Goal: Task Accomplishment & Management: Manage account settings

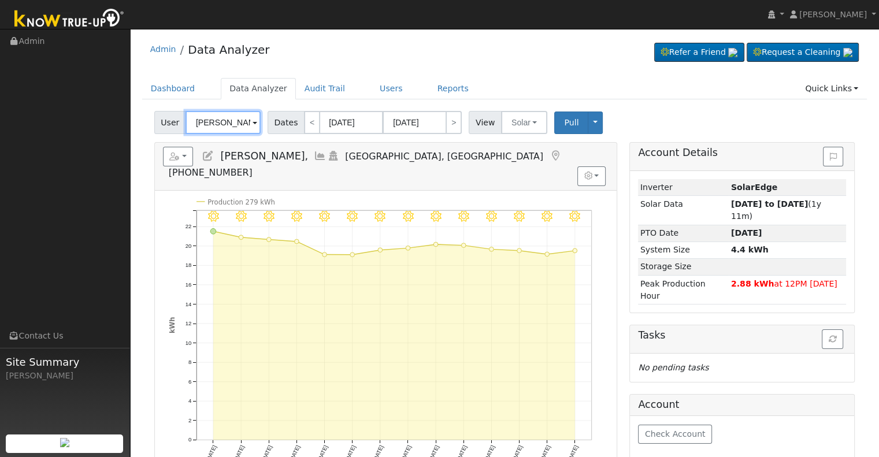
click at [221, 122] on input "[PERSON_NAME]," at bounding box center [223, 122] width 75 height 23
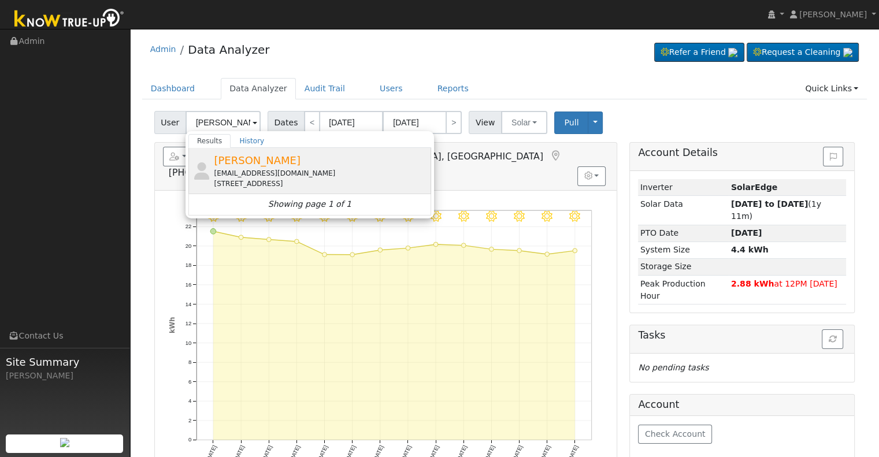
click at [0, 0] on div "[PERSON_NAME] [EMAIL_ADDRESS][DOMAIN_NAME] [STREET_ADDRESS]" at bounding box center [0, 0] width 0 height 0
type input "[PERSON_NAME]"
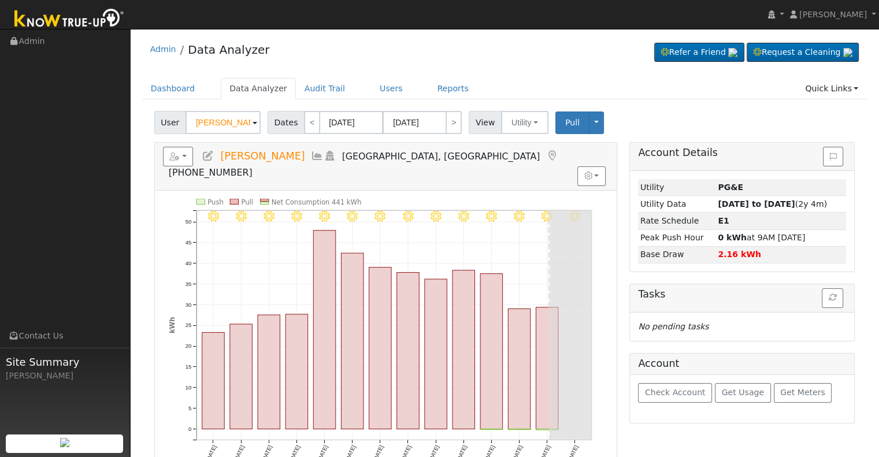
click at [203, 158] on icon at bounding box center [208, 156] width 13 height 10
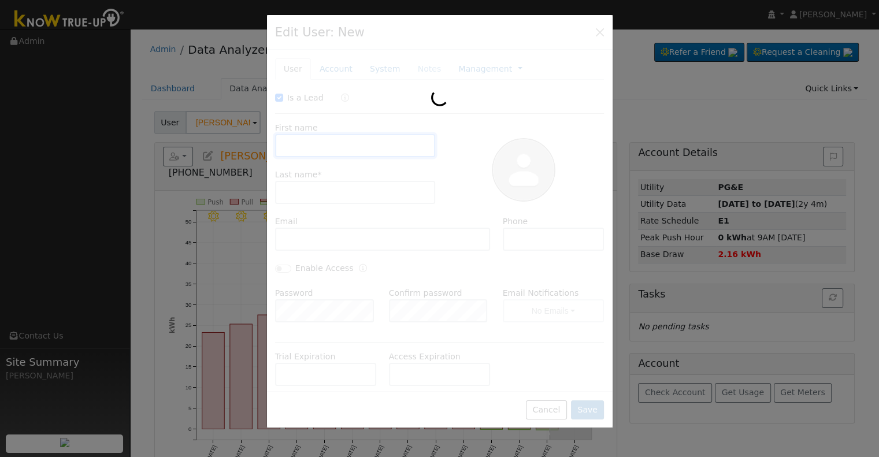
checkbox input "true"
type input "[PERSON_NAME]"
type input "[EMAIL_ADDRESS][DOMAIN_NAME]"
type input "5594585420"
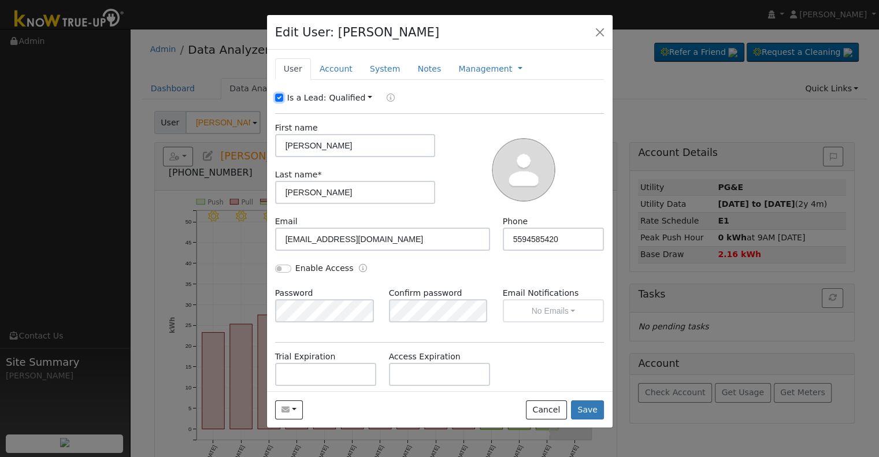
click at [279, 99] on input "Is a Lead:" at bounding box center [279, 98] width 8 height 8
checkbox input "false"
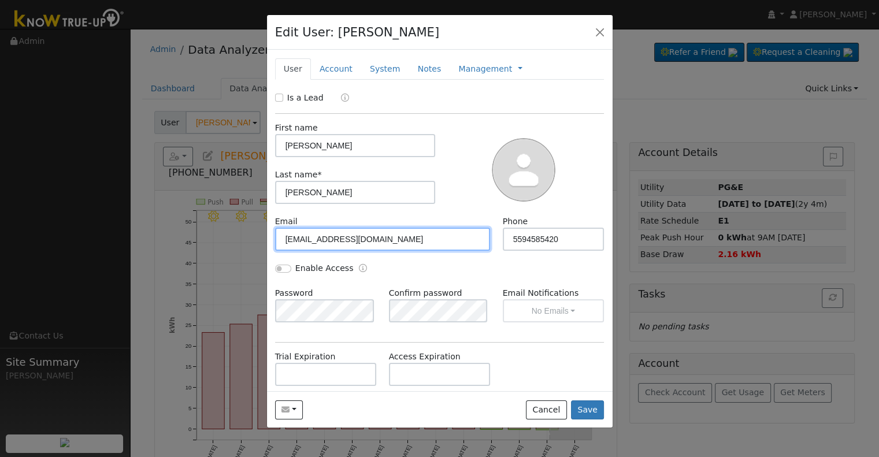
drag, startPoint x: 343, startPoint y: 225, endPoint x: 239, endPoint y: 221, distance: 103.5
click at [0, 0] on div "Edit User: [PERSON_NAME] Default Account Default Account [STREET_ADDRESS] Prima…" at bounding box center [0, 0] width 0 height 0
paste input "[EMAIL_ADDRESS]"
type input "[EMAIL_ADDRESS][DOMAIN_NAME]"
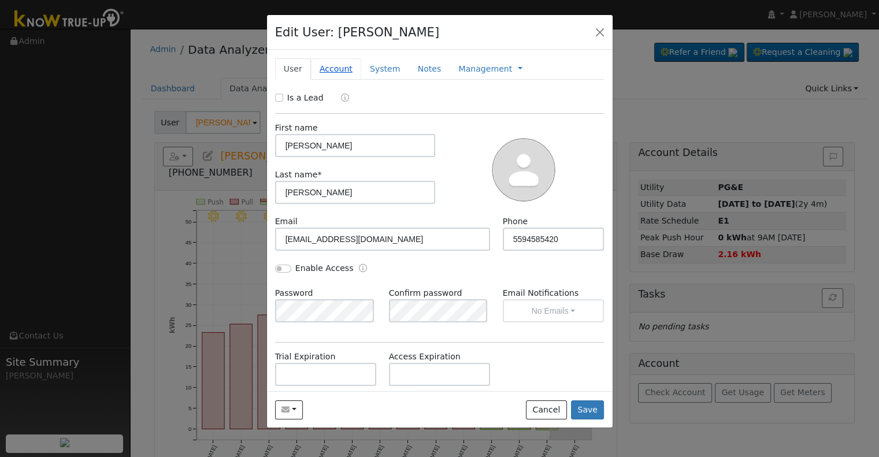
click at [328, 65] on link "Account" at bounding box center [336, 68] width 50 height 21
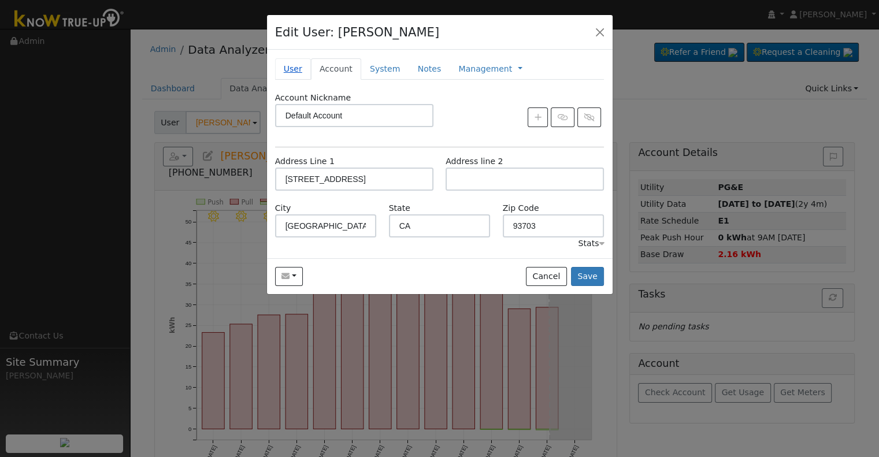
click at [287, 72] on link "User" at bounding box center [293, 68] width 36 height 21
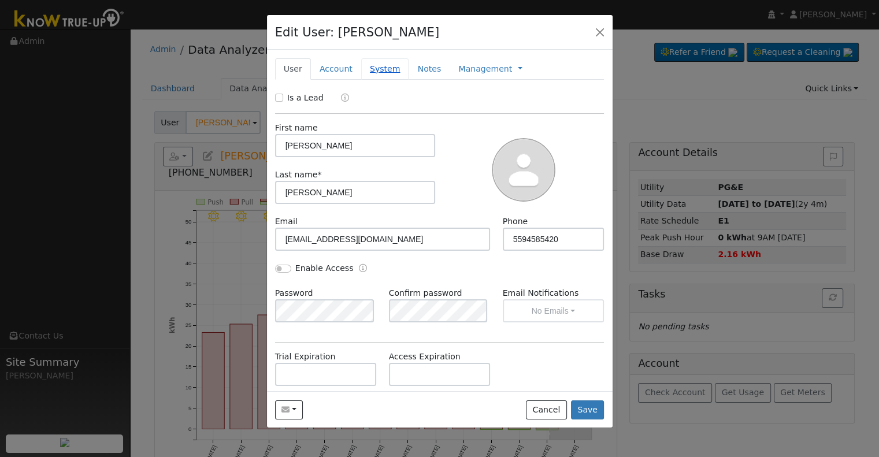
click at [374, 71] on link "System" at bounding box center [385, 68] width 48 height 21
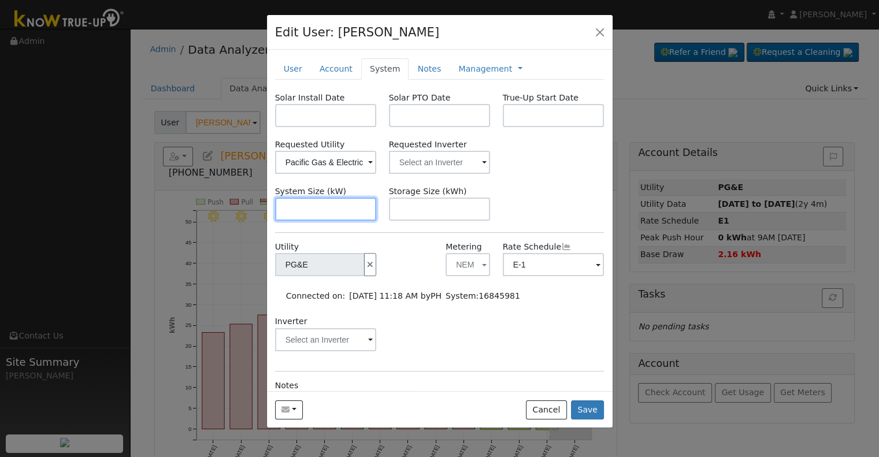
click at [313, 212] on input "text" at bounding box center [326, 209] width 102 height 23
paste input "9.430"
type input "9.4"
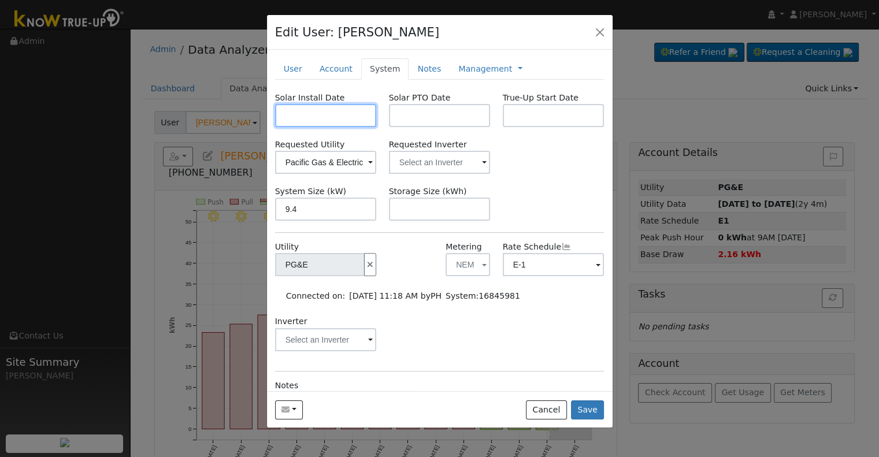
click at [314, 122] on input "text" at bounding box center [326, 115] width 102 height 23
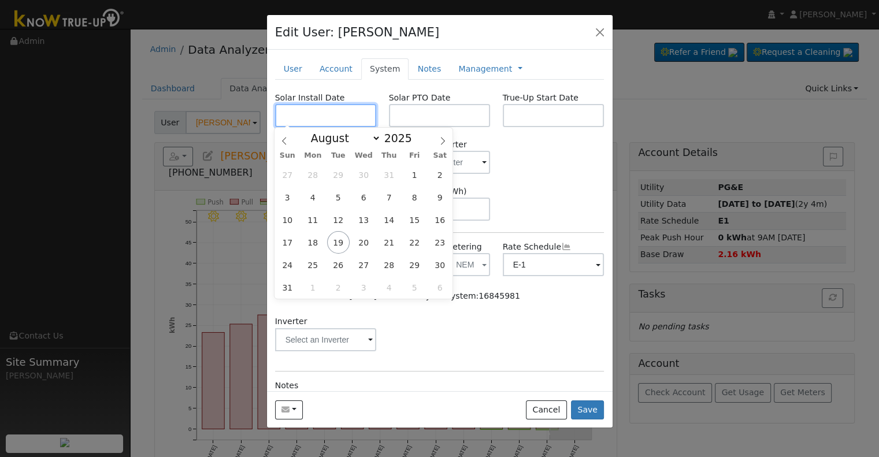
paste input "[DATE]"
type input "[DATE]"
click at [423, 107] on input "text" at bounding box center [440, 115] width 102 height 23
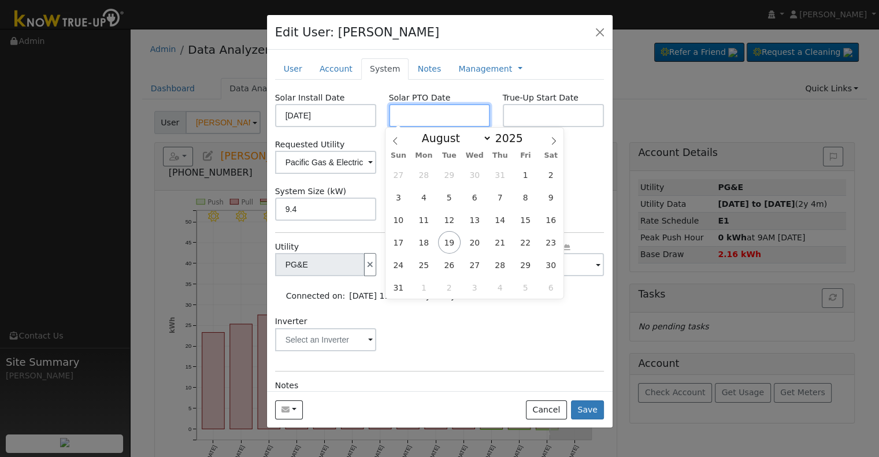
click at [417, 116] on input "text" at bounding box center [440, 115] width 102 height 23
paste input "[DATE]"
type input "[DATE]"
click at [573, 229] on div "Solar Install Date [DATE] Solar PTO Date [DATE] True-Up Start Date Requested Ut…" at bounding box center [439, 287] width 329 height 391
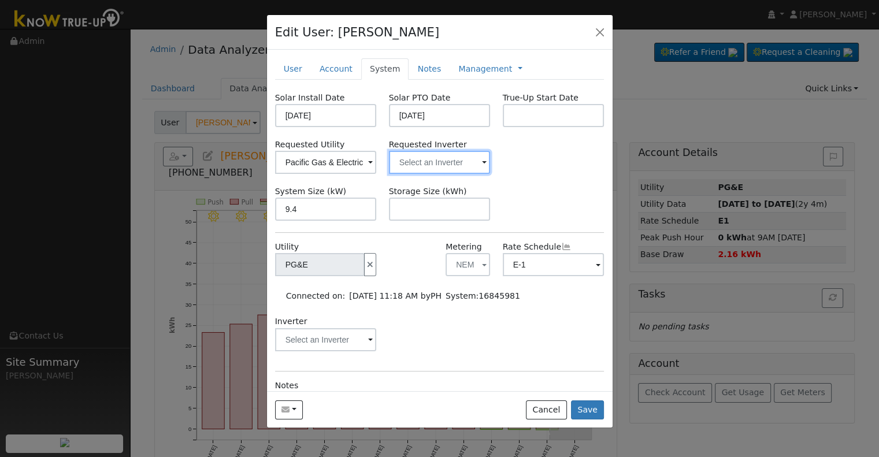
click at [377, 161] on input "text" at bounding box center [326, 162] width 102 height 23
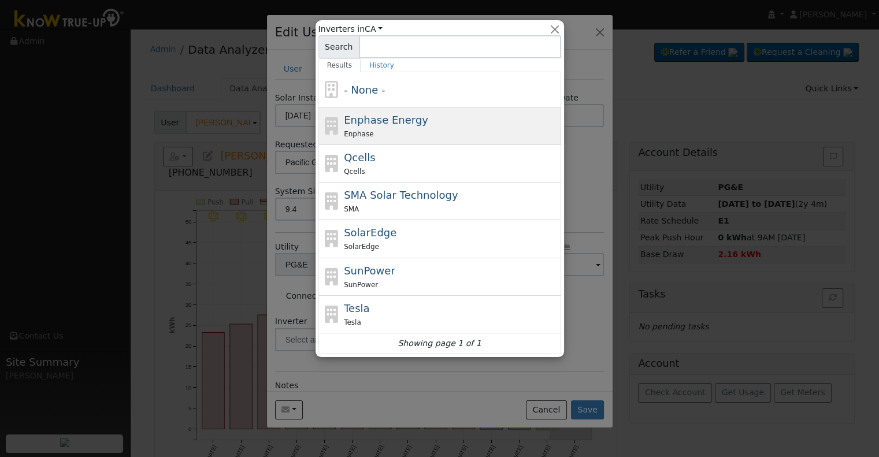
click at [391, 121] on span "Enphase Energy" at bounding box center [386, 120] width 84 height 12
type input "Enphase Energy"
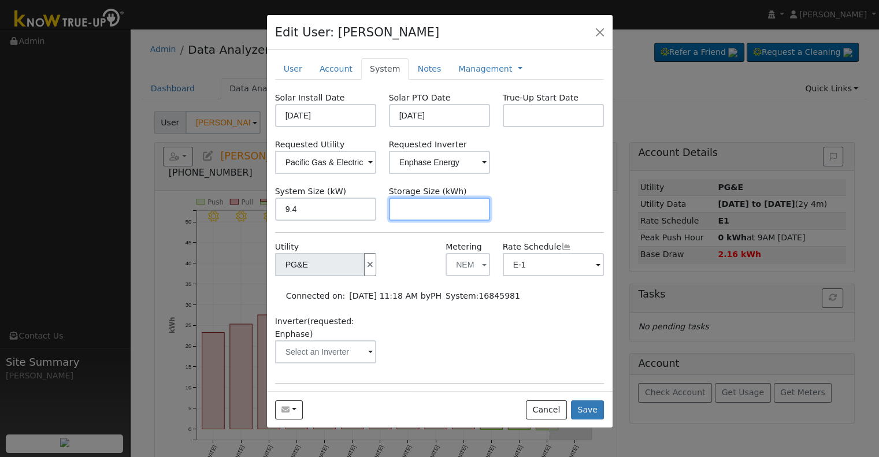
click at [423, 206] on input "text" at bounding box center [440, 209] width 102 height 23
click at [456, 208] on input "text" at bounding box center [440, 209] width 102 height 23
paste input "15.00"
type input "15"
click at [469, 75] on div "Management Management Billing Timeline" at bounding box center [490, 68] width 81 height 21
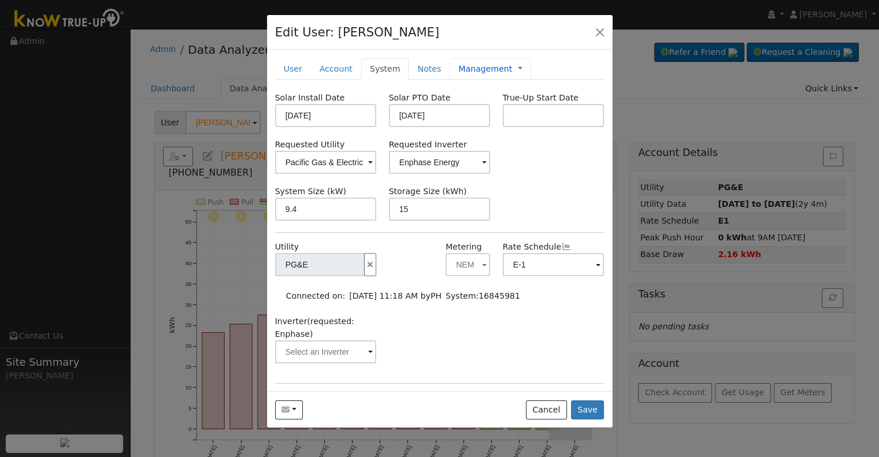
click at [467, 75] on div "Management Management Billing Timeline" at bounding box center [490, 68] width 81 height 21
click at [465, 69] on link "Management" at bounding box center [485, 69] width 54 height 12
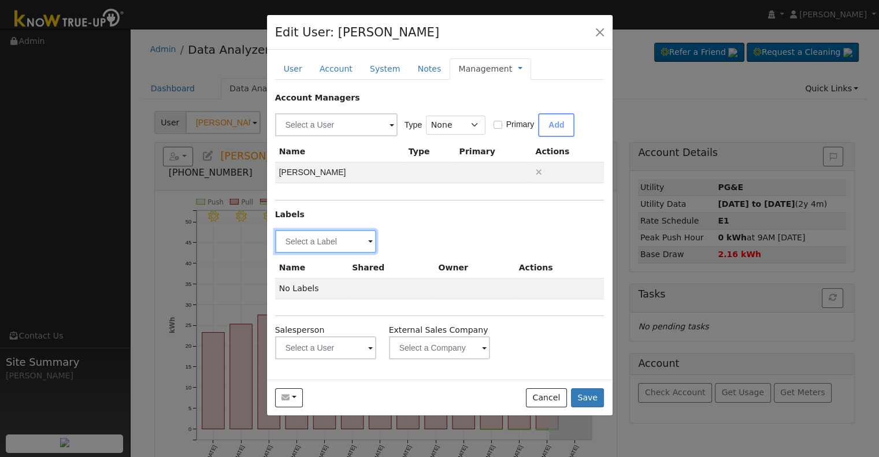
click at [357, 240] on input "text" at bounding box center [326, 241] width 102 height 23
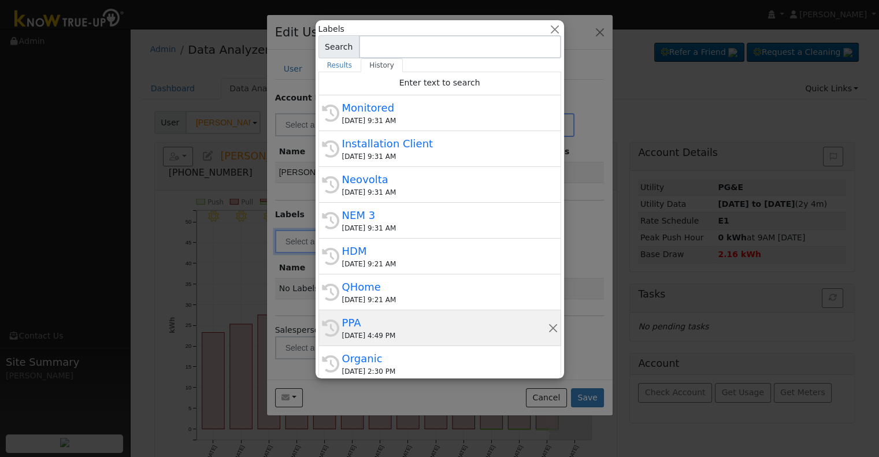
click at [388, 318] on div "PPA" at bounding box center [445, 323] width 206 height 16
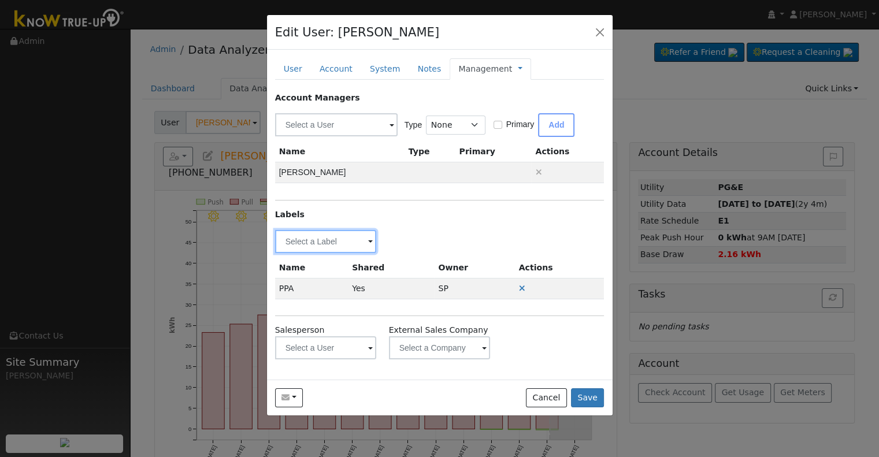
click at [324, 242] on input "text" at bounding box center [326, 241] width 102 height 23
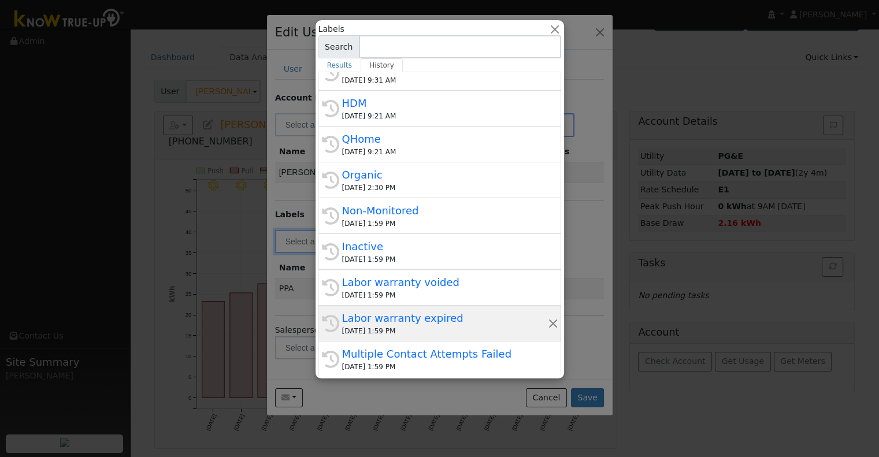
scroll to position [58, 0]
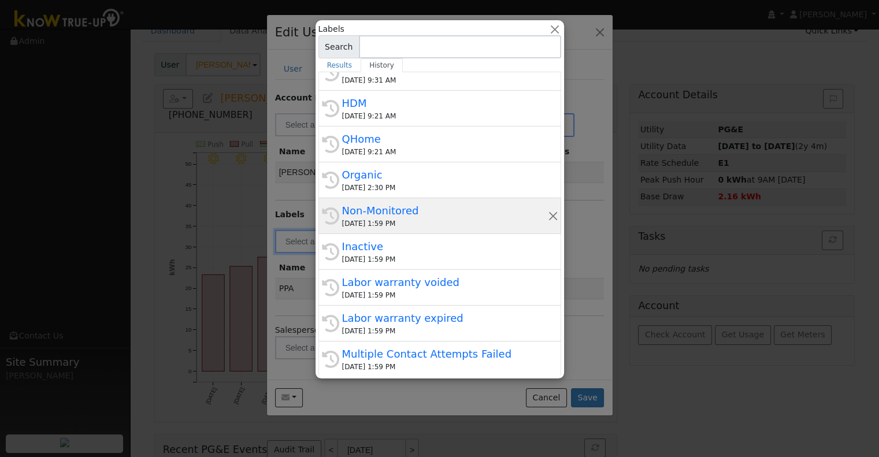
click at [400, 212] on div "Non-Monitored" at bounding box center [445, 211] width 206 height 16
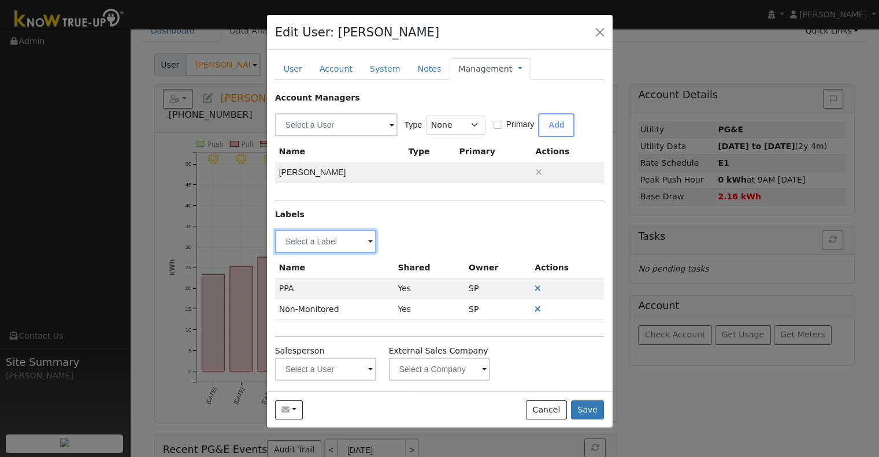
click at [321, 246] on input "text" at bounding box center [326, 241] width 102 height 23
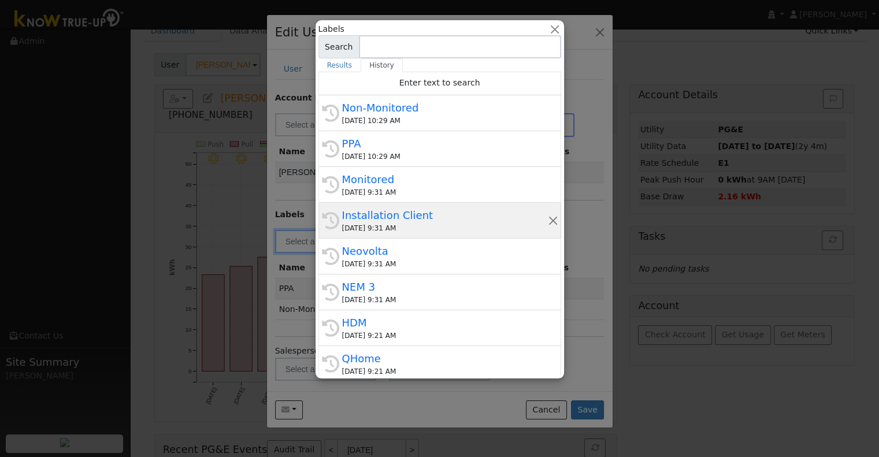
click at [356, 220] on div "Installation Client" at bounding box center [445, 215] width 206 height 16
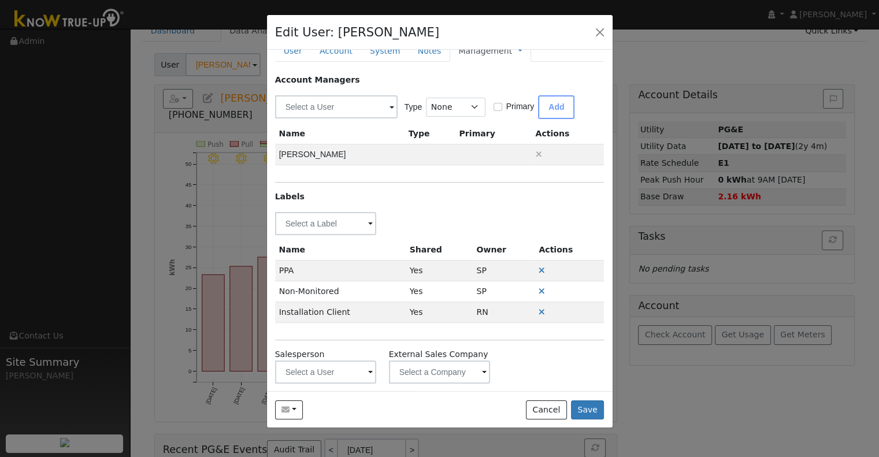
scroll to position [28, 0]
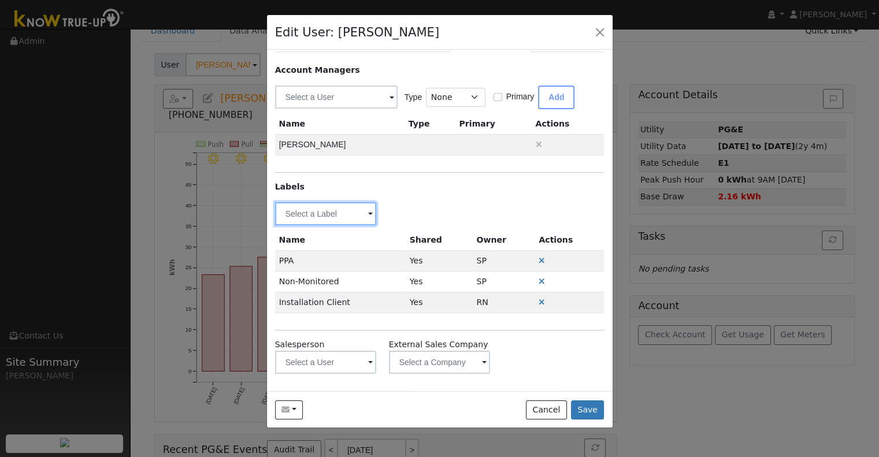
click at [331, 218] on input "text" at bounding box center [326, 213] width 102 height 23
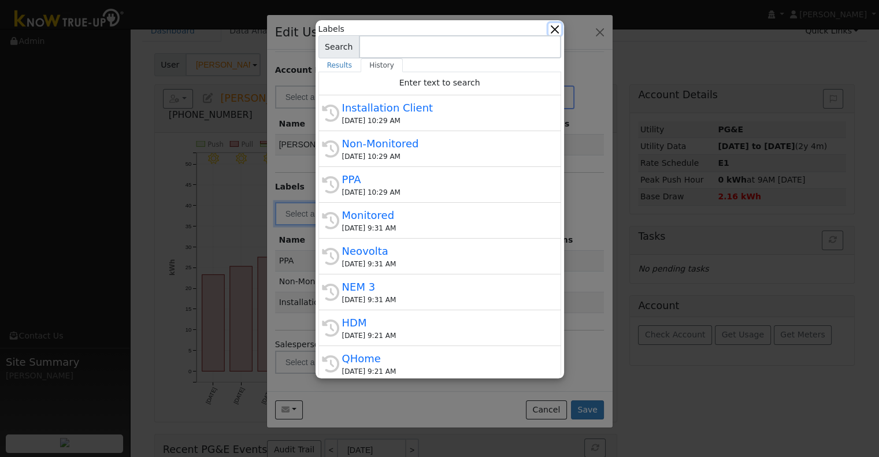
click at [554, 25] on button "button" at bounding box center [554, 29] width 12 height 12
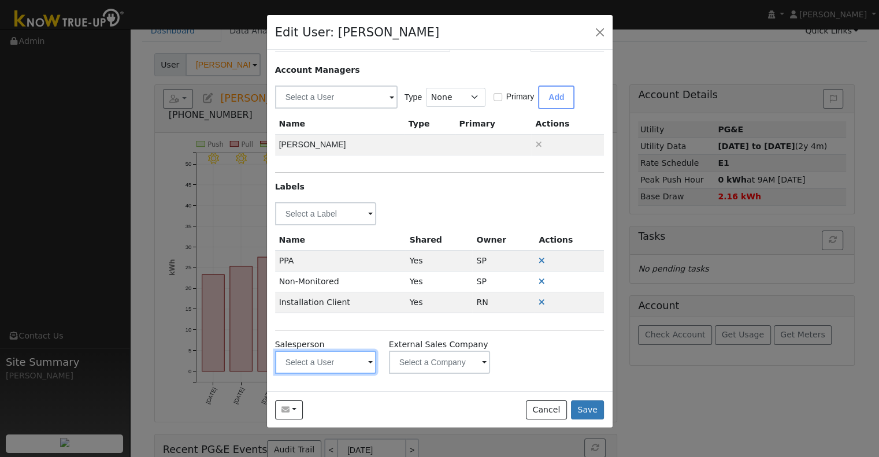
click at [326, 225] on input "text" at bounding box center [326, 213] width 102 height 23
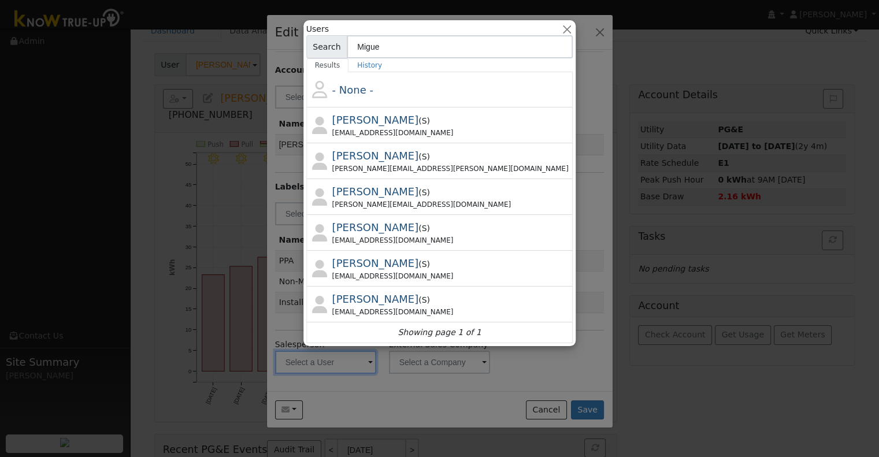
type input "Migue"
click at [394, 120] on span "[PERSON_NAME]" at bounding box center [375, 120] width 87 height 12
type input "[PERSON_NAME]"
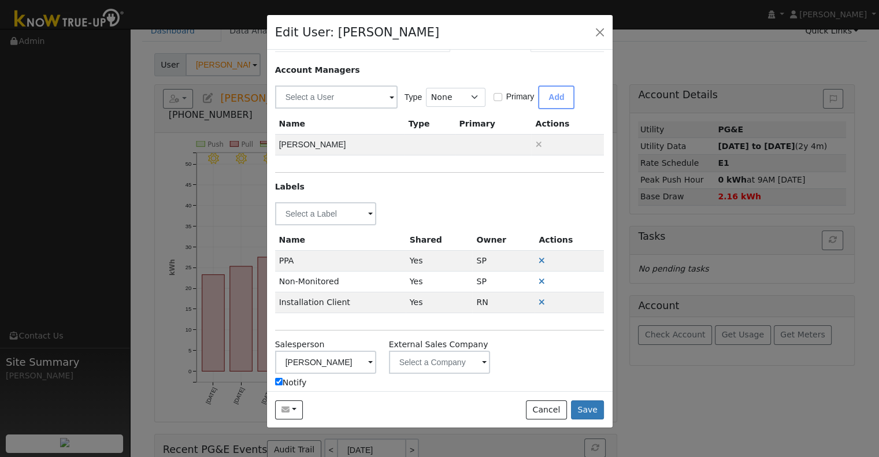
click at [277, 378] on input "Notify" at bounding box center [279, 382] width 8 height 8
checkbox input "false"
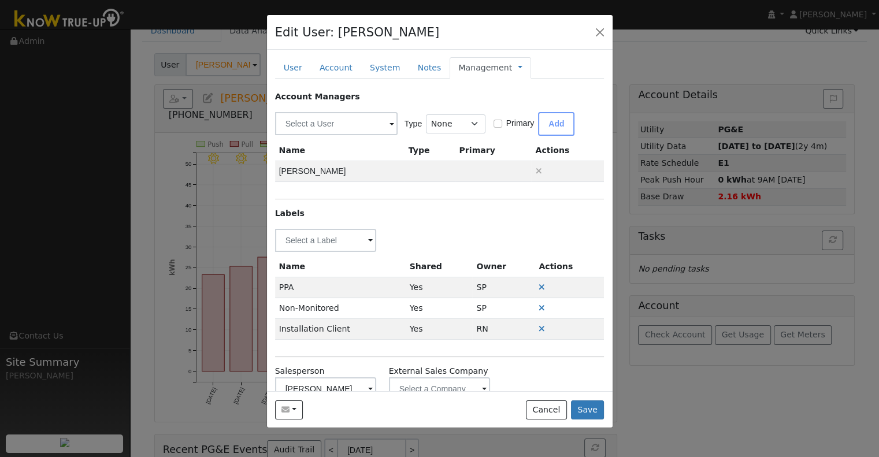
scroll to position [0, 0]
drag, startPoint x: 468, startPoint y: 60, endPoint x: 469, endPoint y: 66, distance: 7.1
click at [469, 64] on div "Management Management Billing Timeline" at bounding box center [490, 68] width 81 height 21
click at [469, 68] on link "Management" at bounding box center [485, 69] width 54 height 12
click at [585, 411] on button "Save" at bounding box center [588, 410] width 34 height 20
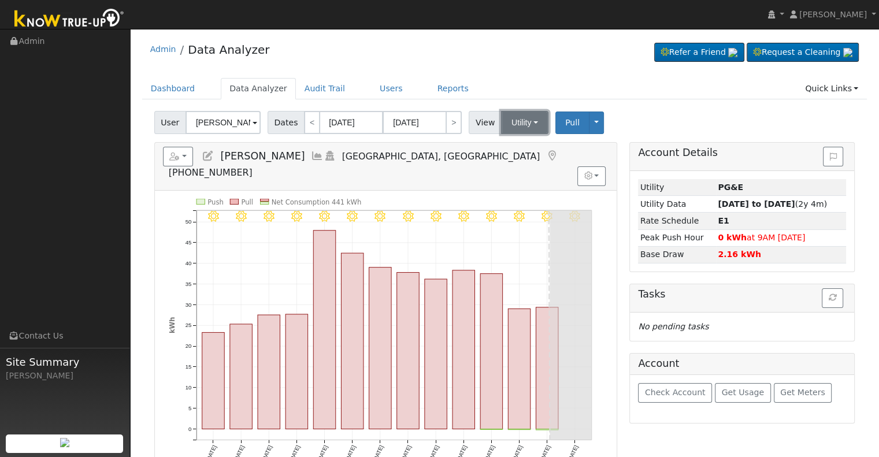
click at [501, 129] on button "Utility" at bounding box center [524, 122] width 47 height 23
click at [178, 199] on icon "8/18 - Clear 8/17 - Clear 8/16 - Clear 8/15 - Clear 8/14 - Clear 8/13 - Clear 8…" at bounding box center [386, 339] width 434 height 280
